Goal: Task Accomplishment & Management: Complete application form

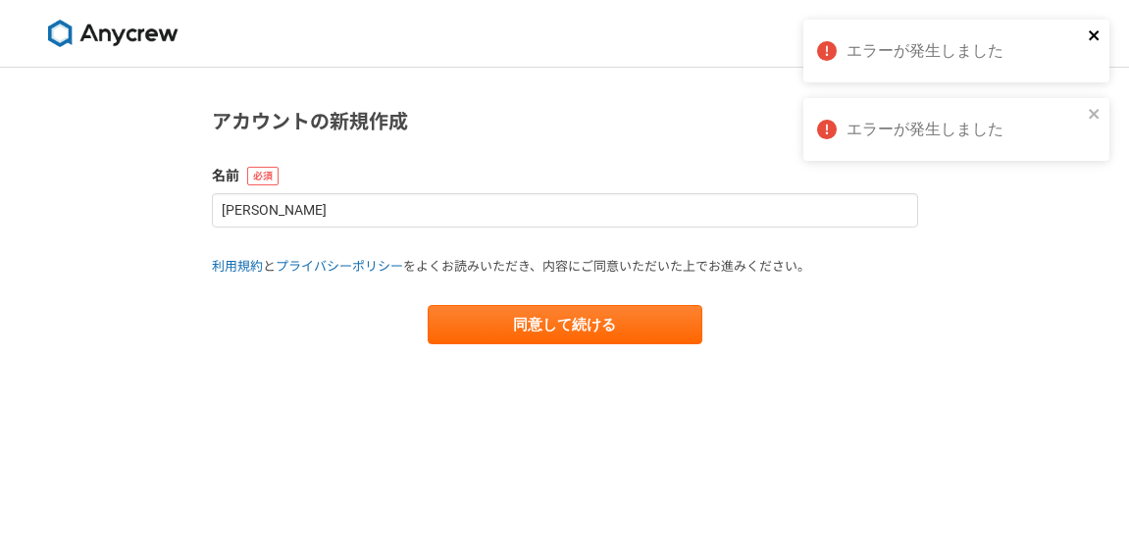
click at [1098, 37] on icon "close" at bounding box center [1095, 35] width 14 height 16
click at [1096, 106] on div "アカウントの新規作成 名前 Tetsuya Masunaga 利用規約 と プライバシーポリシー をよくお読みいただき、内容にご同意いただいた上でお進みくださ…" at bounding box center [564, 280] width 1129 height 560
drag, startPoint x: 417, startPoint y: 133, endPoint x: 204, endPoint y: 131, distance: 212.9
click at [203, 131] on section "アカウントの新規作成 名前 [PERSON_NAME] 利用規約 と プライバシーポリシー をよくお読みいただき、内容にご同意いただいた上でお進みください。 …" at bounding box center [565, 225] width 746 height 237
copy h1 "アカウントの新規作成"
